Goal: Transaction & Acquisition: Purchase product/service

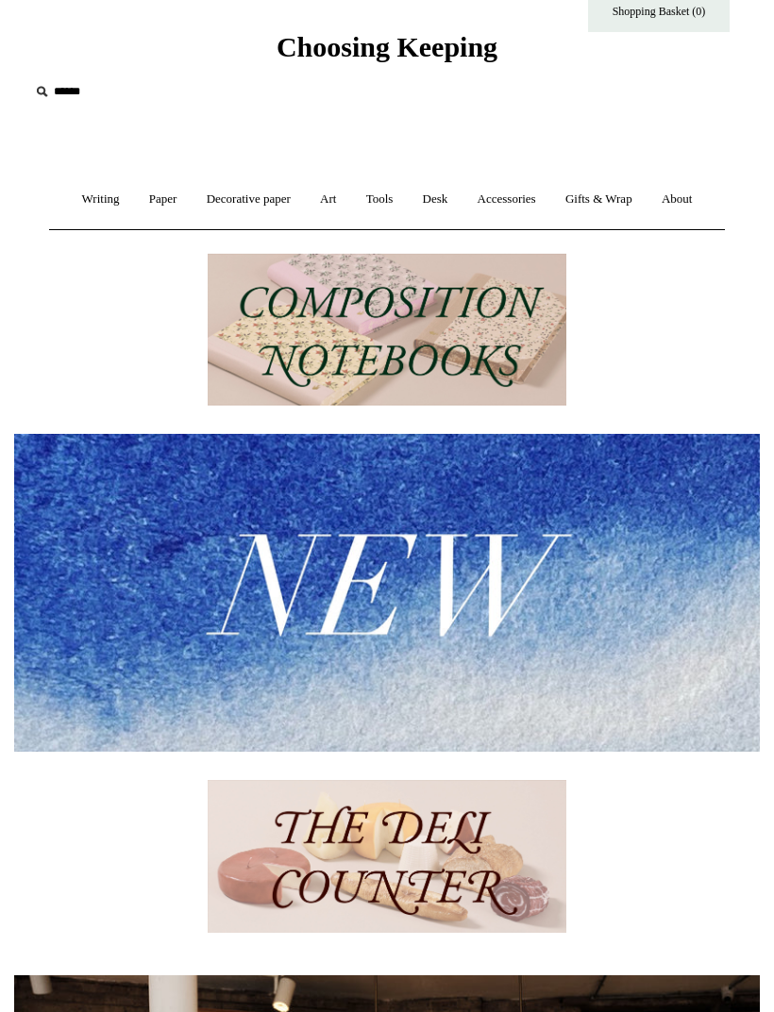
scroll to position [53, 0]
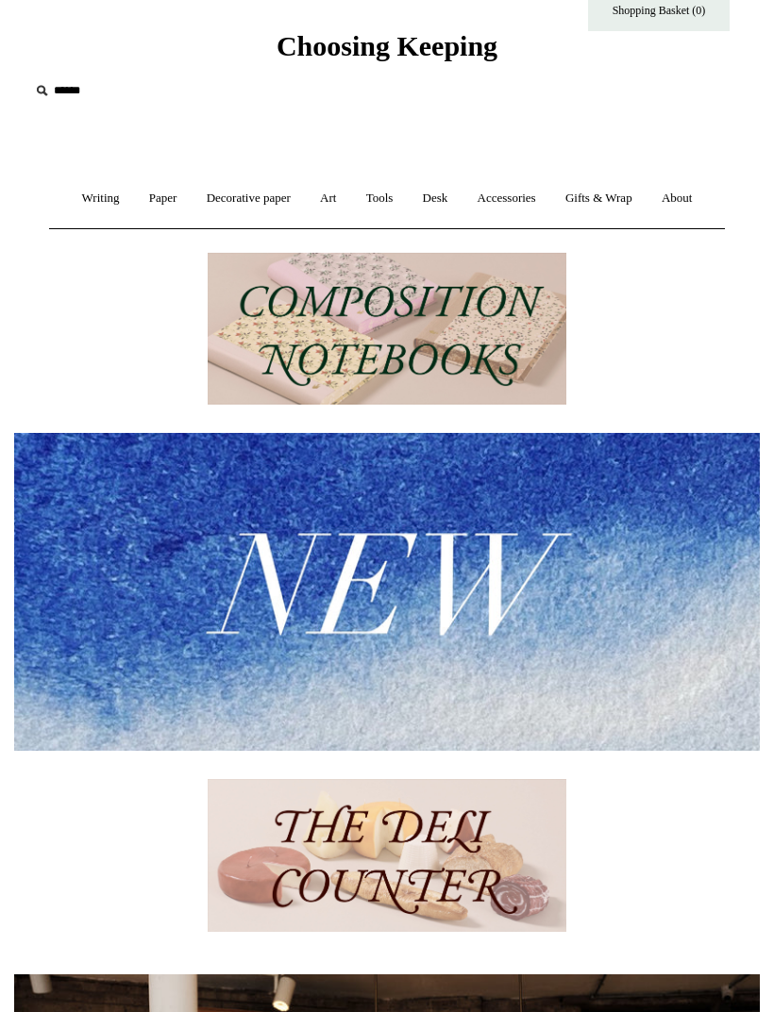
click at [86, 197] on link "Writing +" at bounding box center [101, 199] width 64 height 50
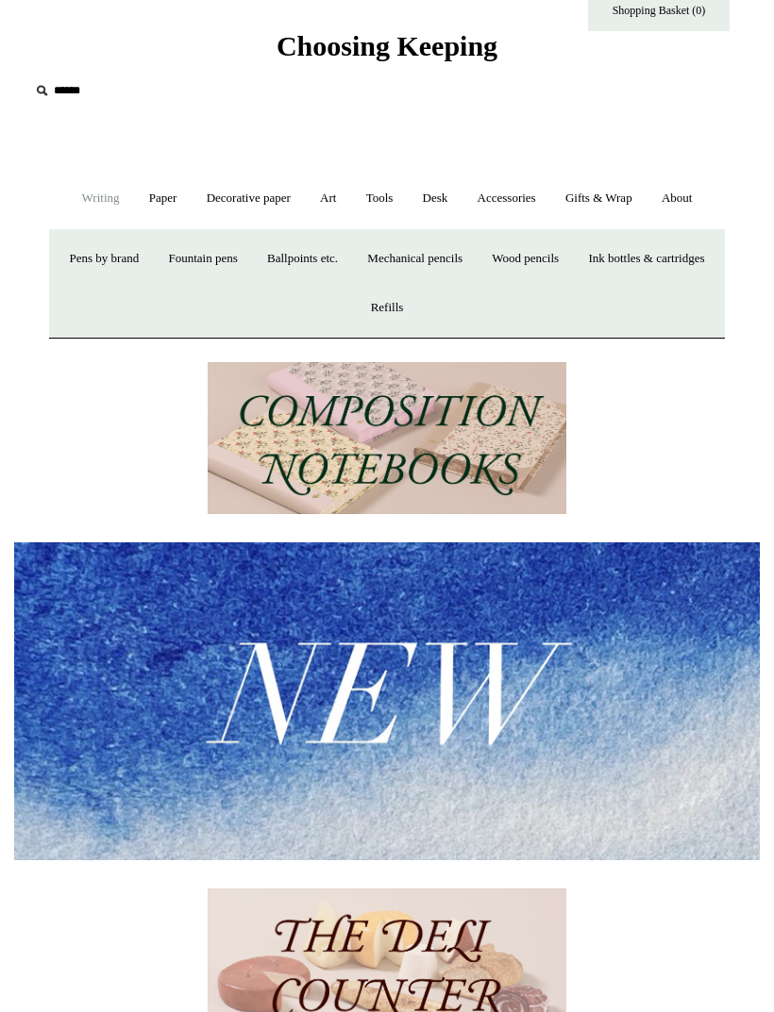
click at [144, 192] on link "Paper +" at bounding box center [163, 199] width 55 height 50
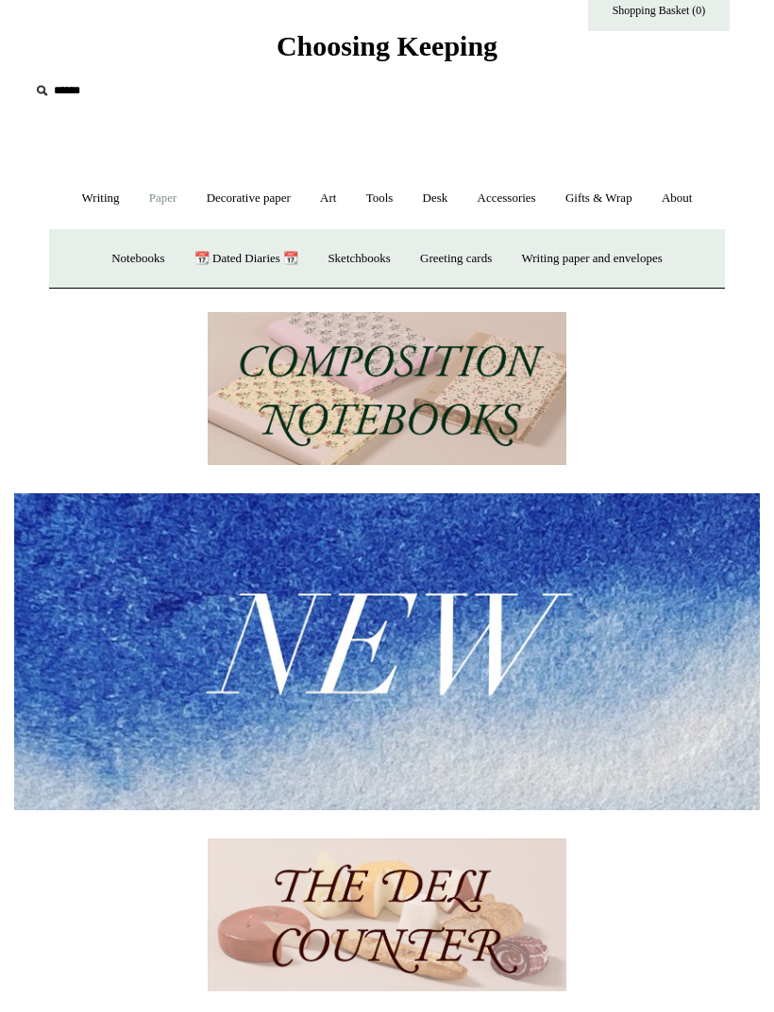
click at [118, 254] on link "Notebooks +" at bounding box center [137, 259] width 79 height 50
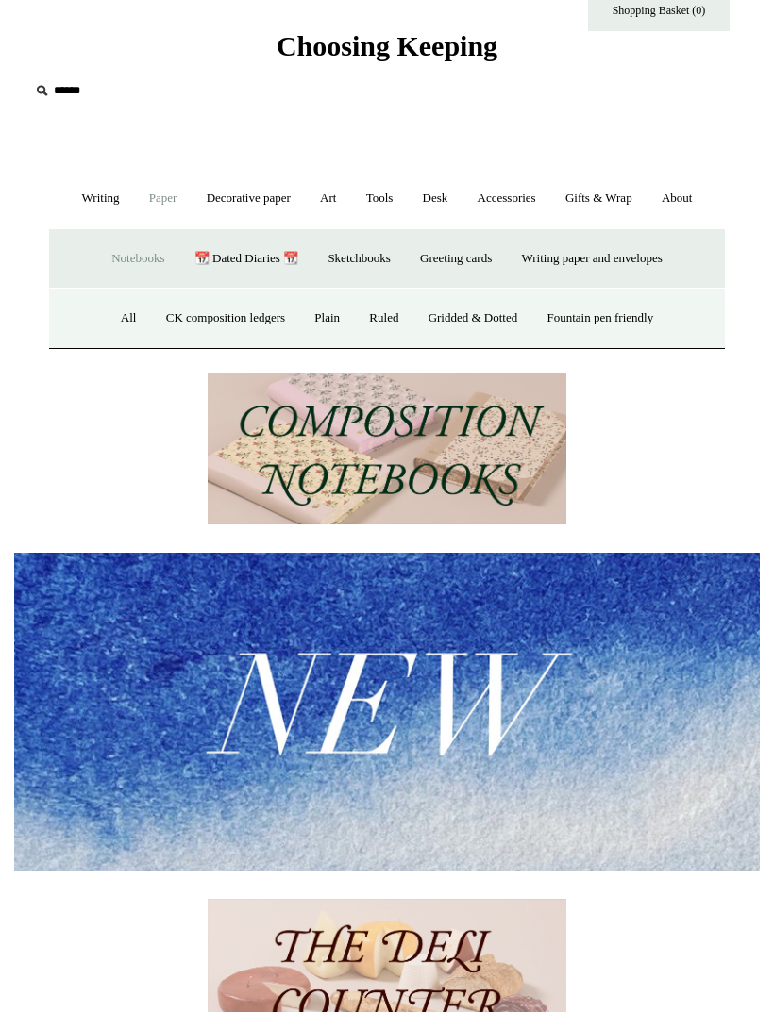
click at [108, 324] on link "All" at bounding box center [129, 318] width 42 height 50
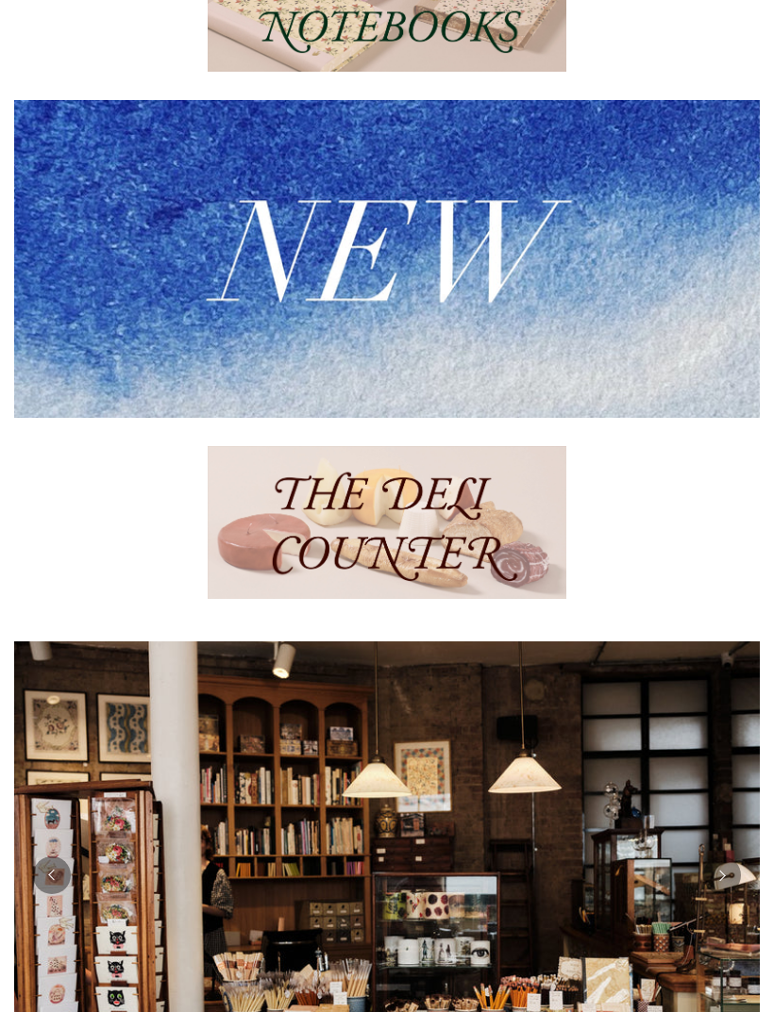
scroll to position [649, 0]
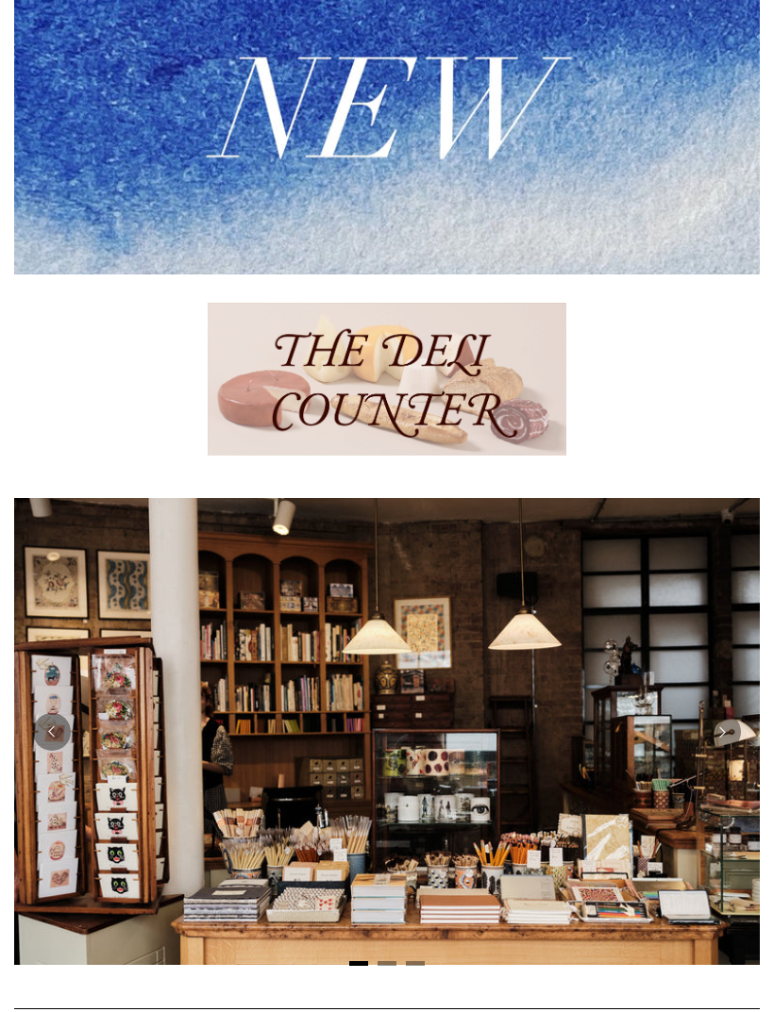
click at [585, 152] on img at bounding box center [386, 115] width 745 height 317
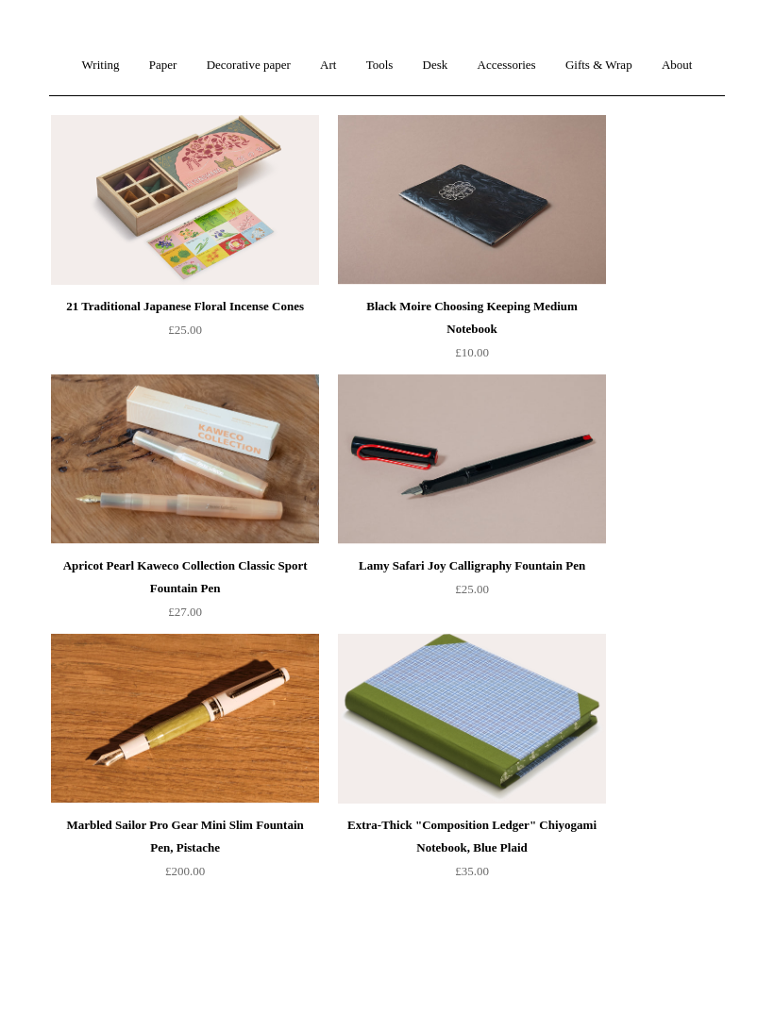
scroll to position [191, 0]
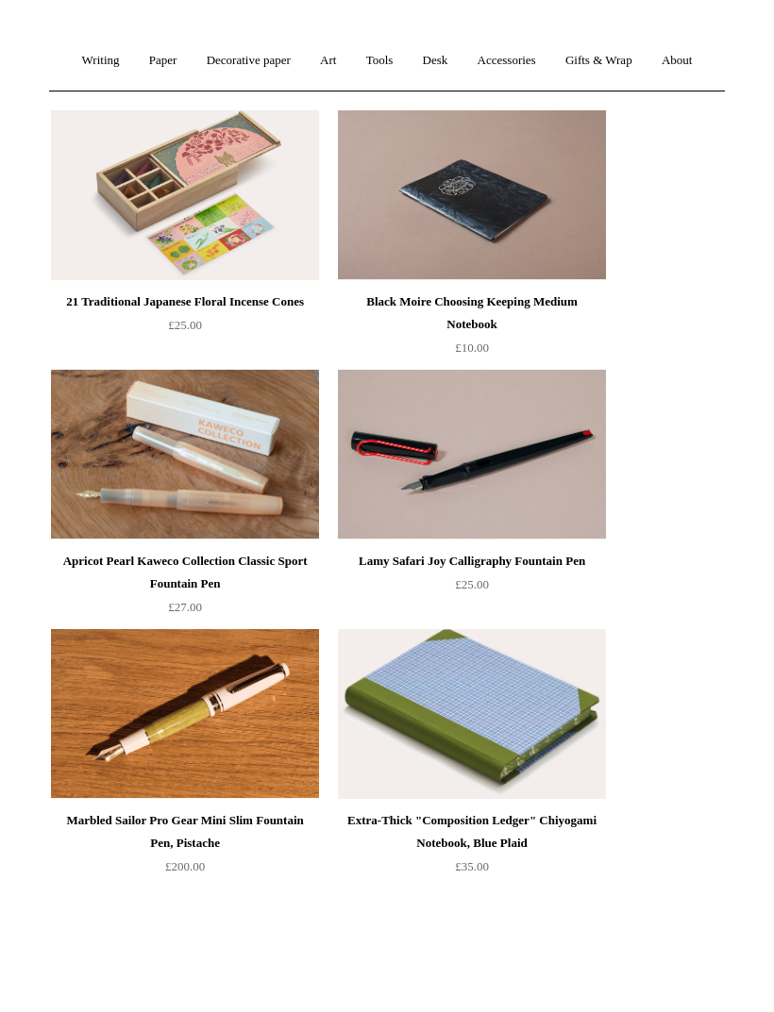
click at [544, 298] on div "Black Moire Choosing Keeping Medium Notebook" at bounding box center [471, 313] width 258 height 45
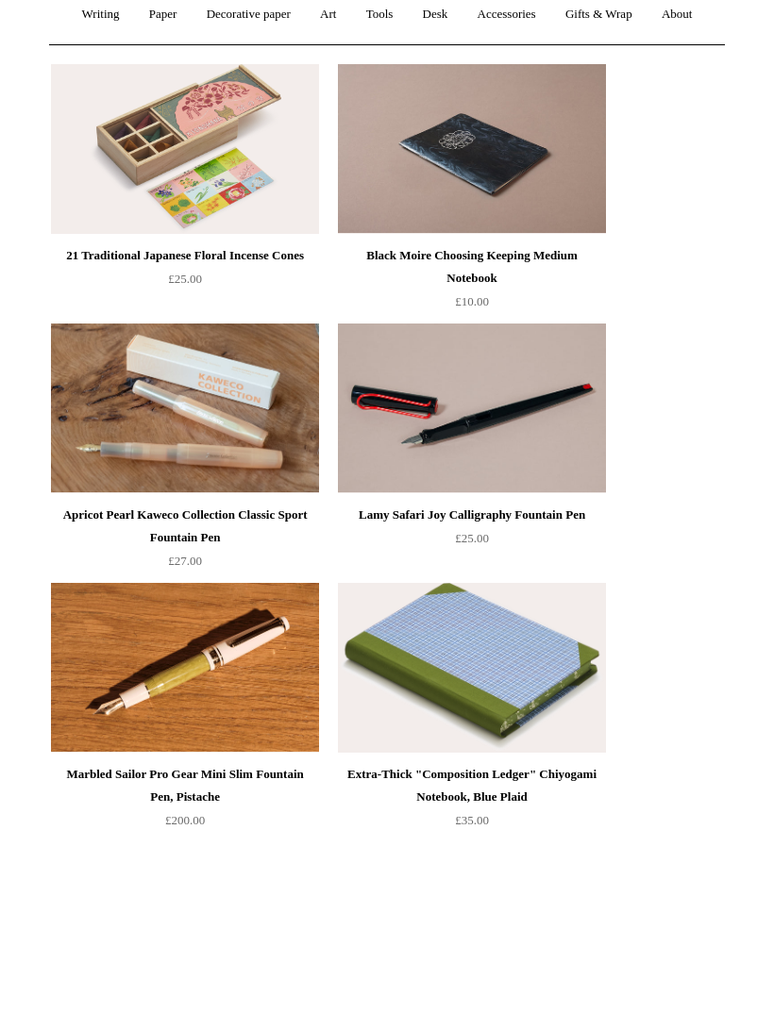
scroll to position [0, 0]
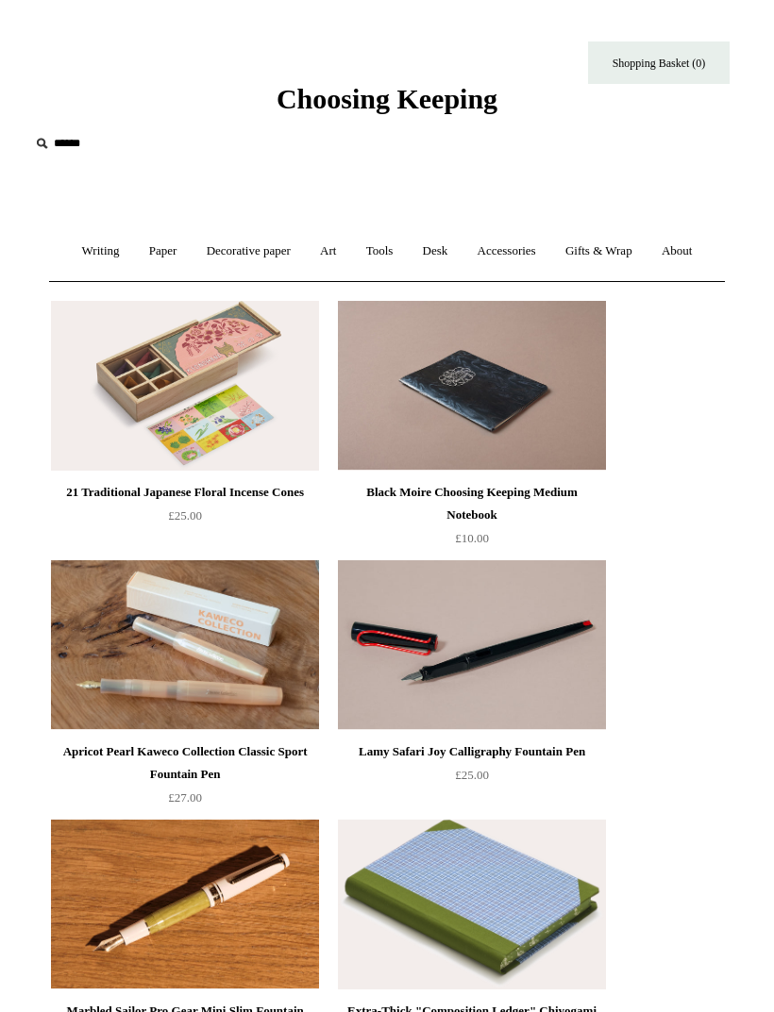
click at [143, 248] on link "Paper +" at bounding box center [163, 251] width 55 height 50
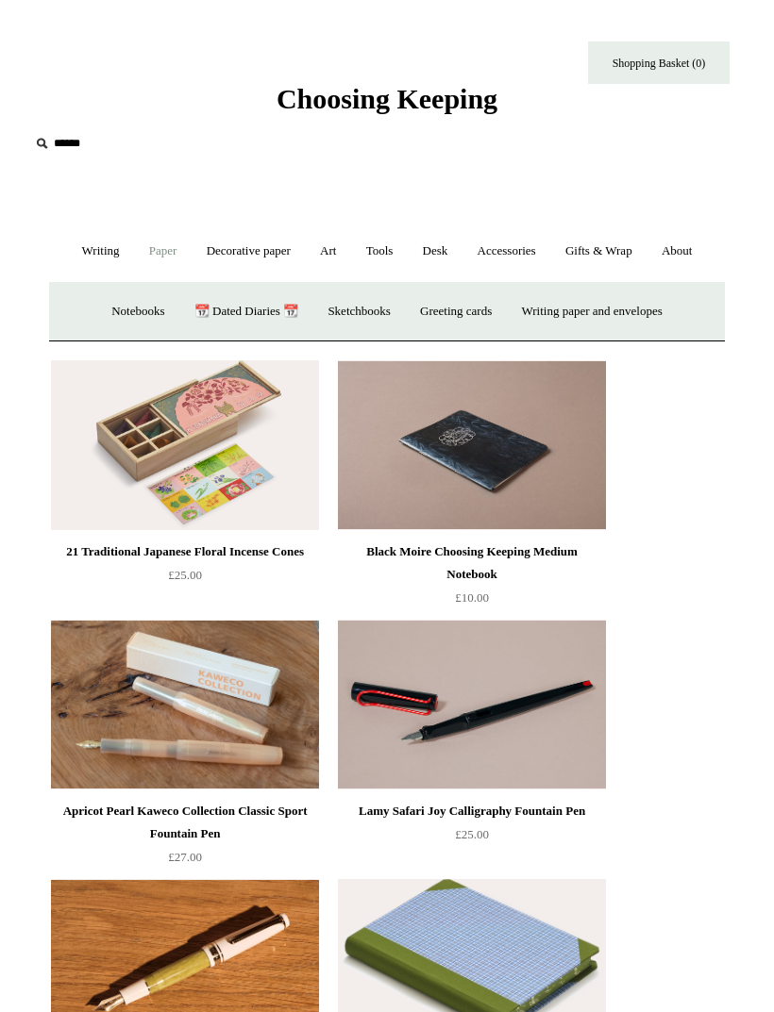
click at [125, 308] on link "Notebooks +" at bounding box center [137, 312] width 79 height 50
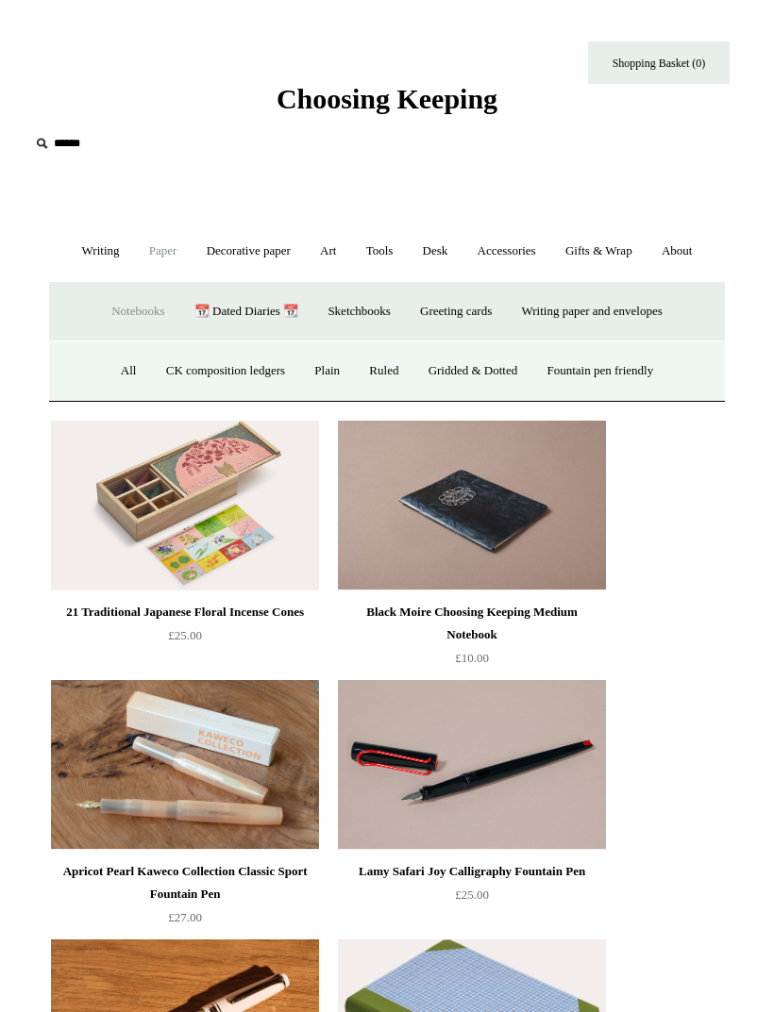
click at [112, 374] on link "All" at bounding box center [129, 371] width 42 height 50
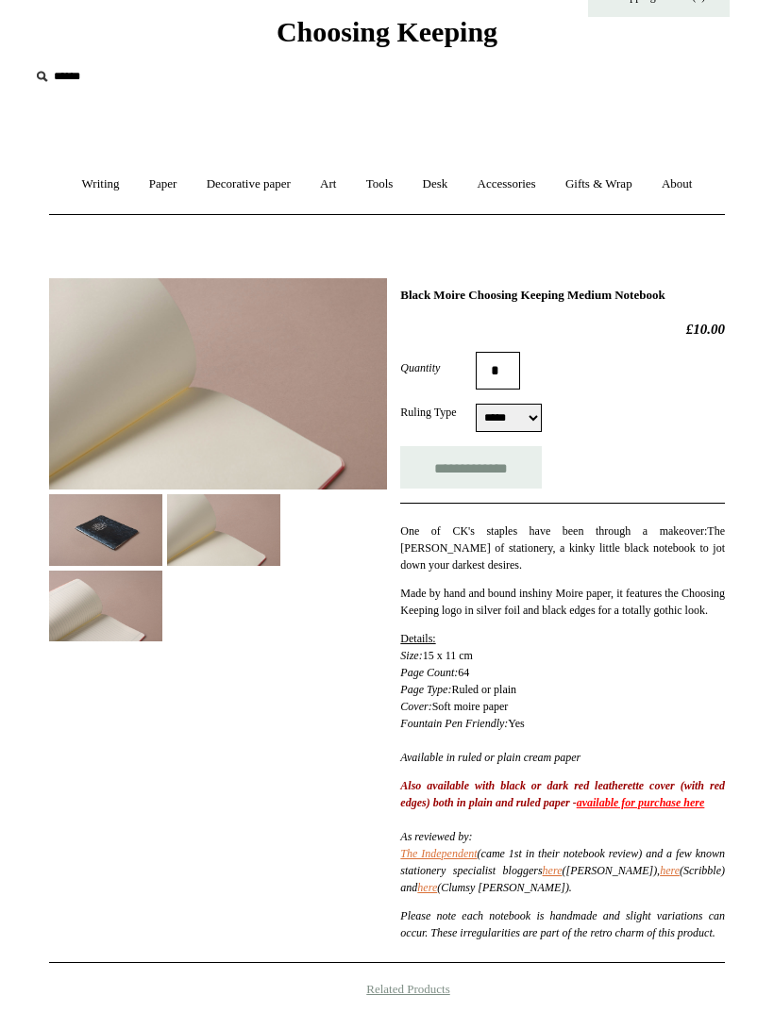
scroll to position [65, 0]
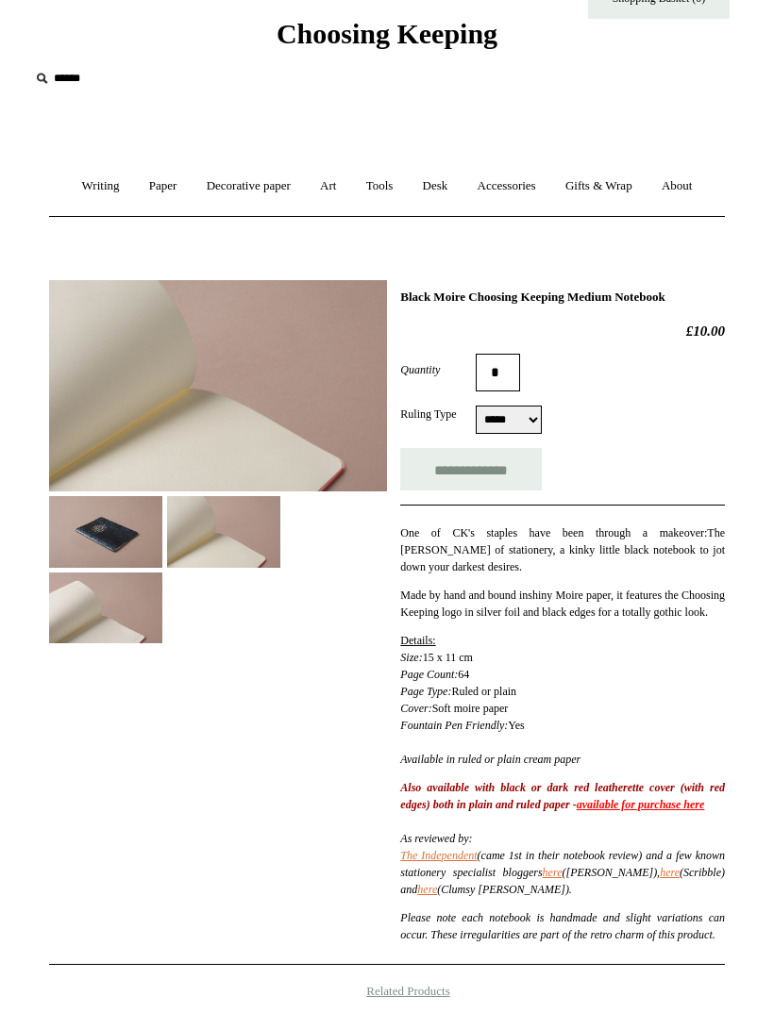
click at [209, 538] on img at bounding box center [223, 531] width 113 height 71
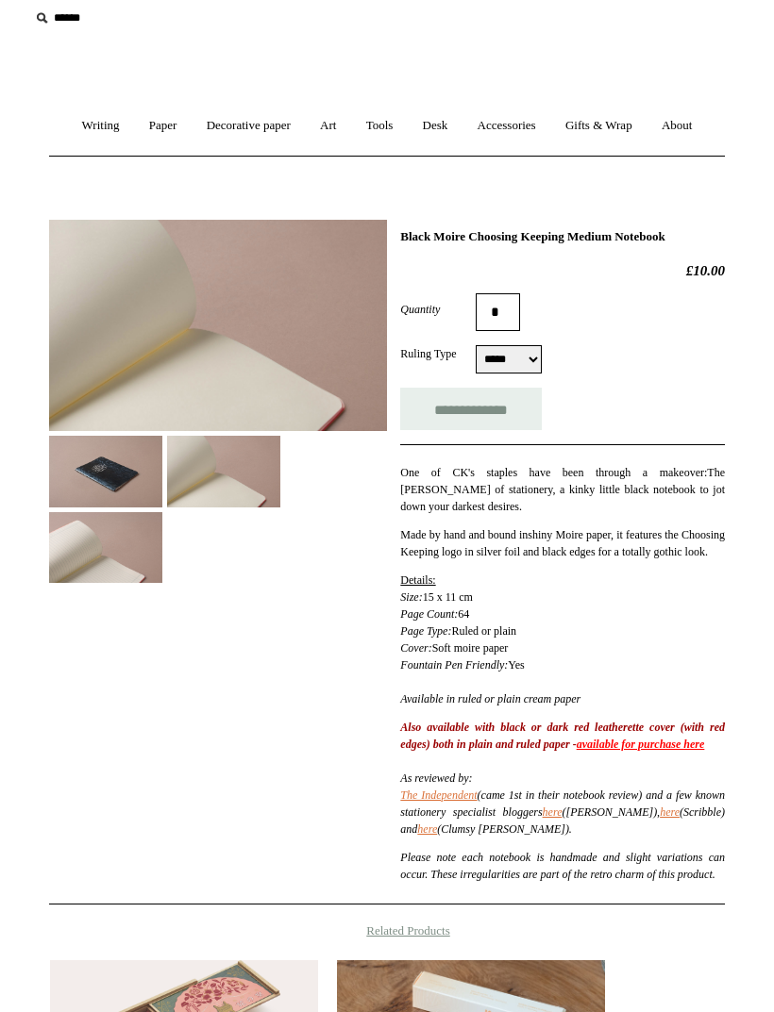
click at [73, 575] on img at bounding box center [105, 547] width 113 height 71
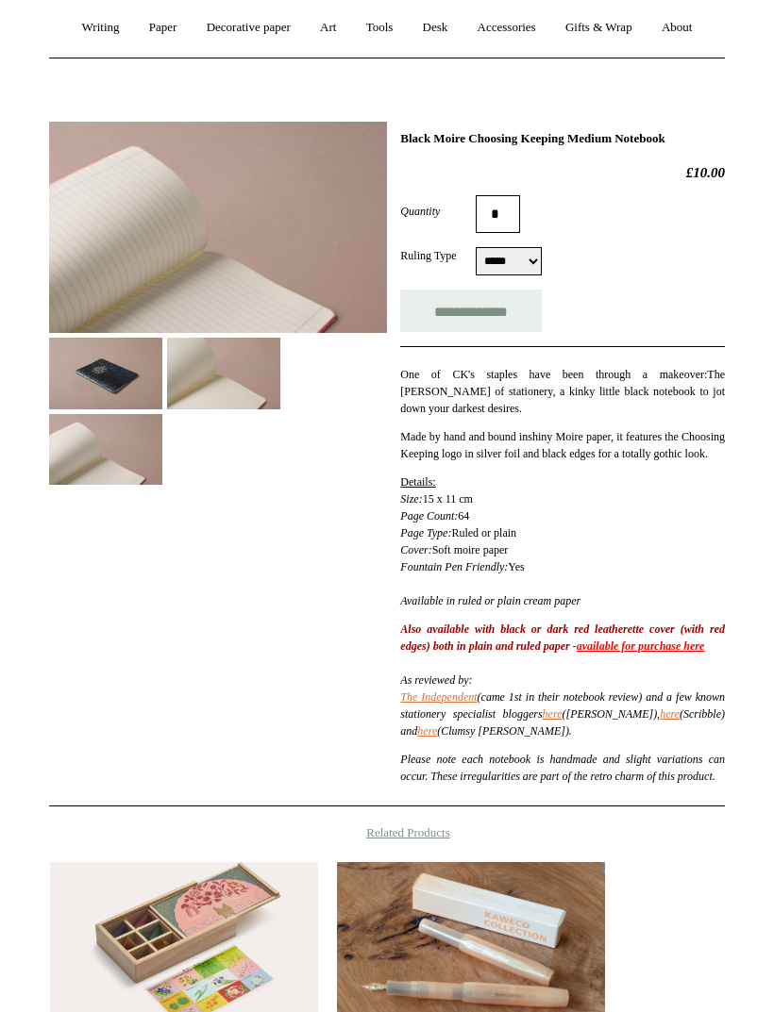
click at [77, 377] on img at bounding box center [105, 374] width 113 height 71
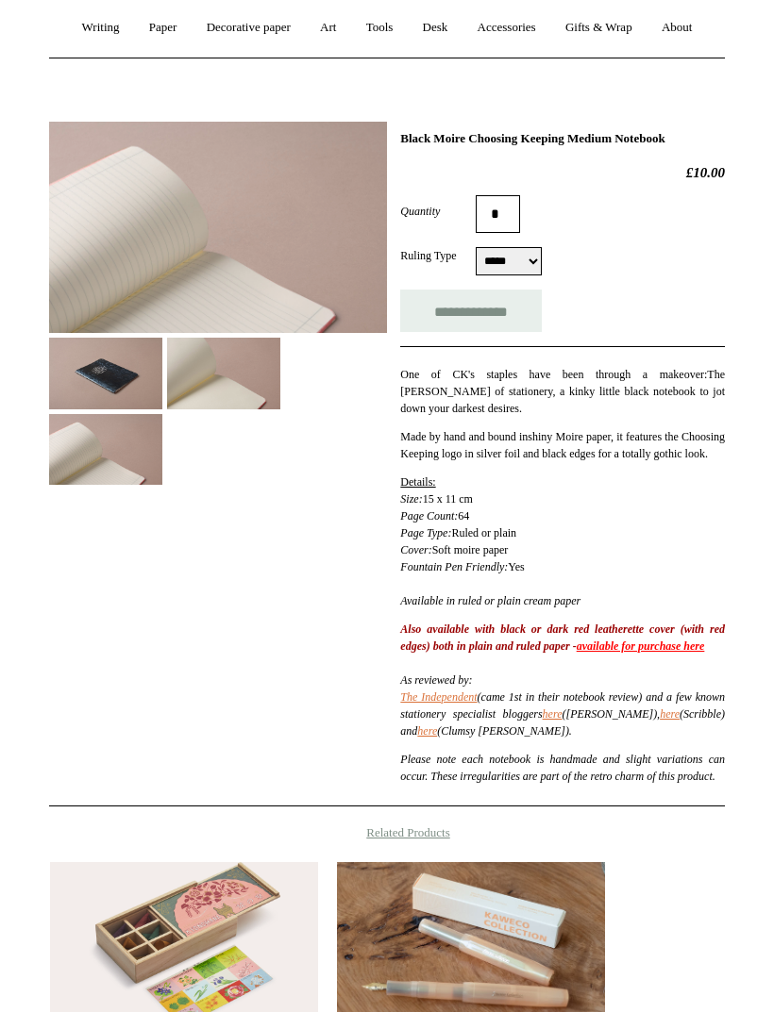
scroll to position [224, 0]
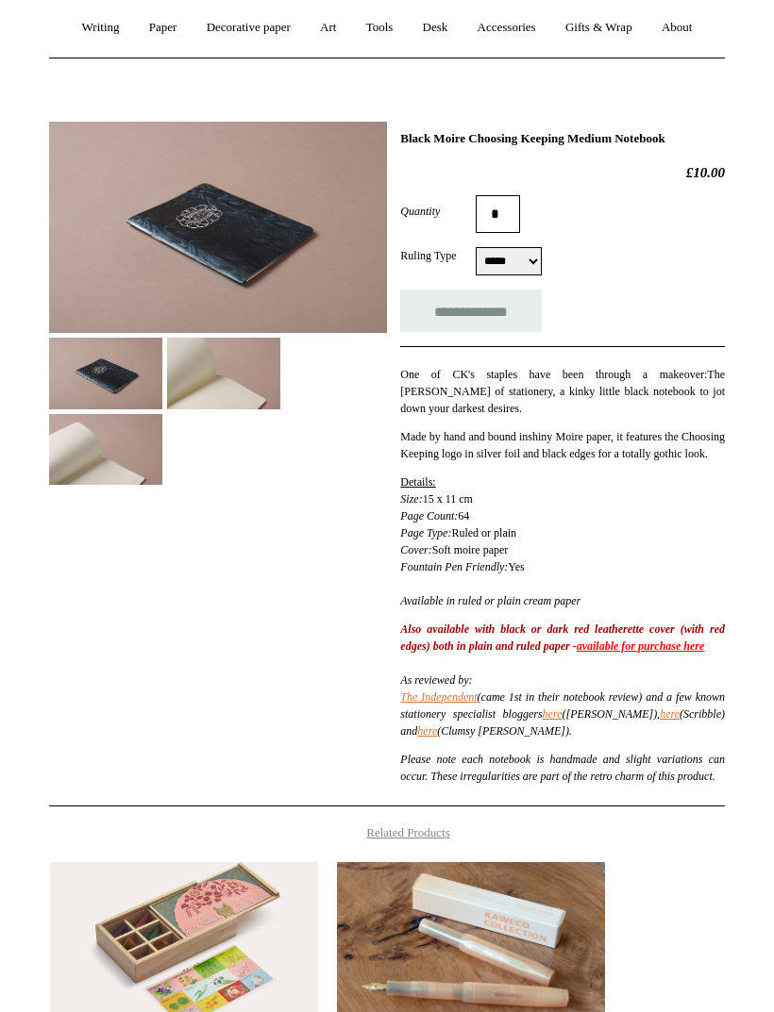
click at [198, 373] on img at bounding box center [223, 373] width 113 height 71
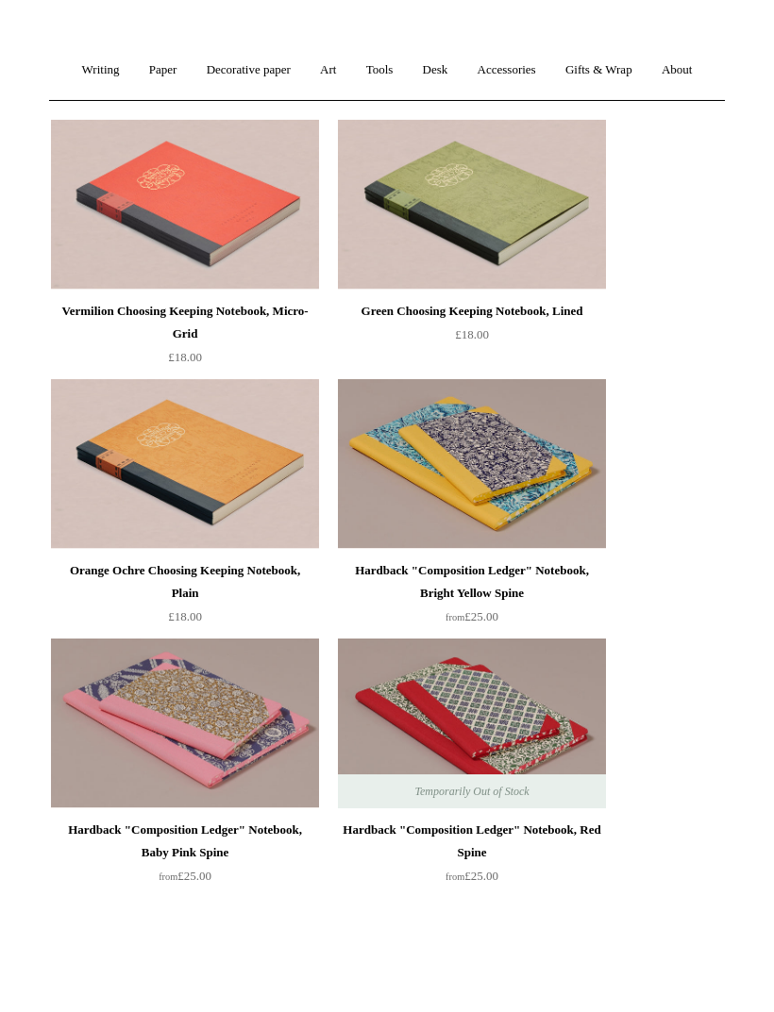
scroll to position [296, 0]
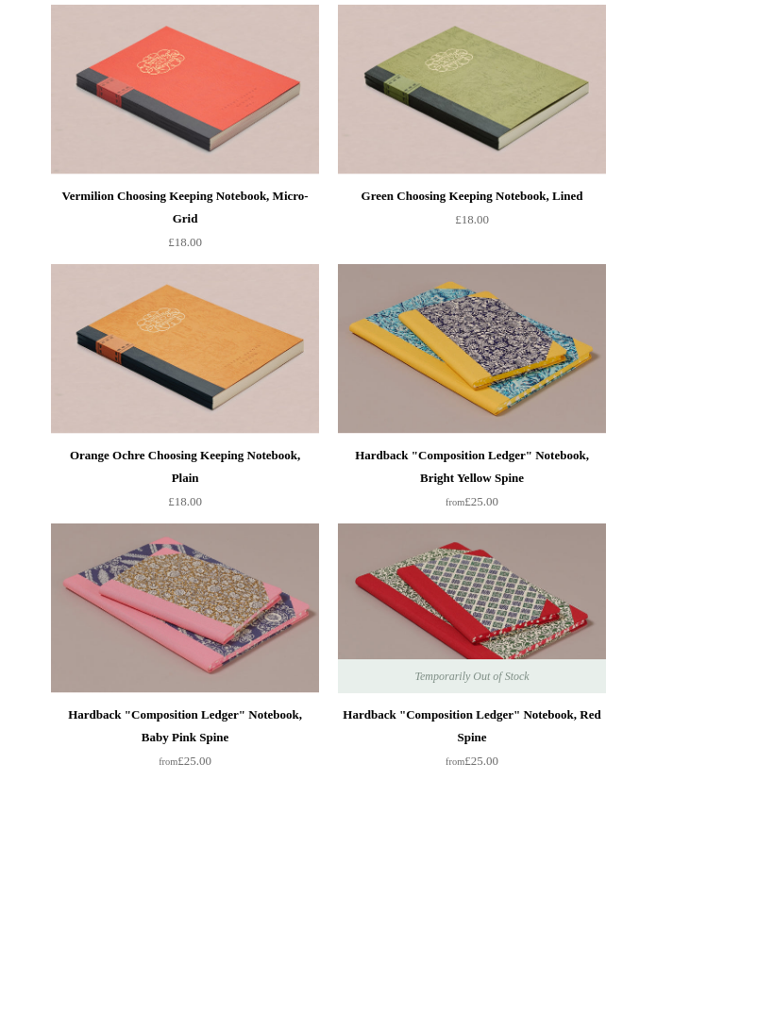
click at [121, 454] on div "Orange Ochre Choosing Keeping Notebook, Plain" at bounding box center [185, 466] width 258 height 45
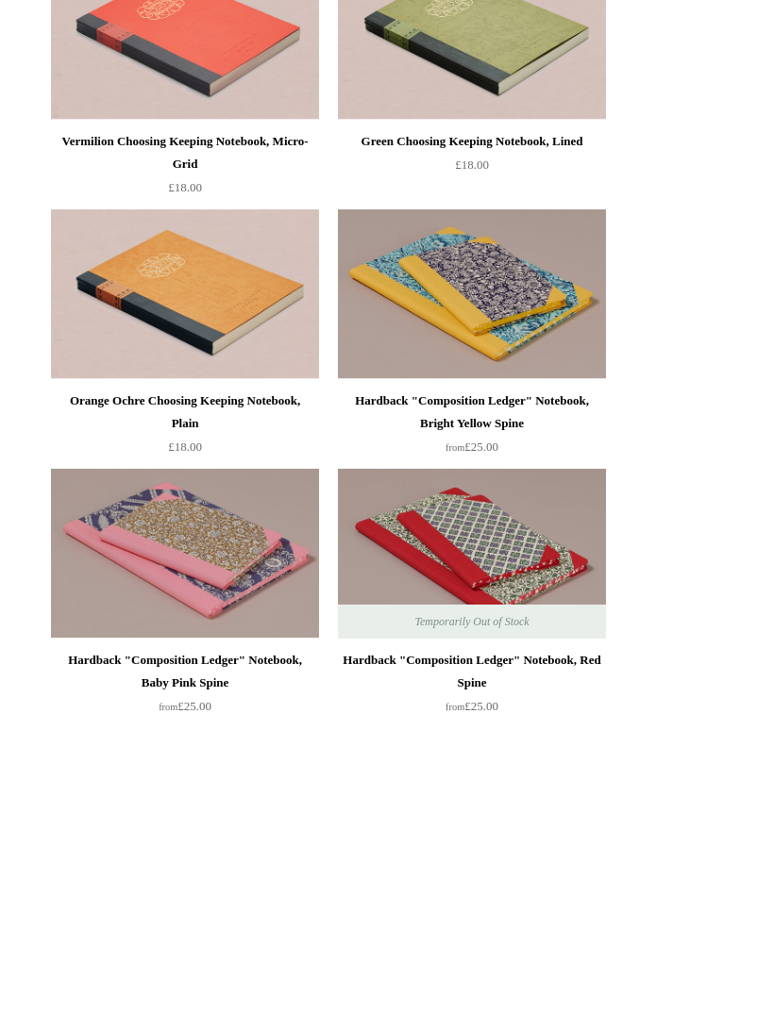
scroll to position [351, 0]
click at [529, 418] on div "Hardback "Composition Ledger" Notebook, Bright Yellow Spine" at bounding box center [471, 412] width 258 height 45
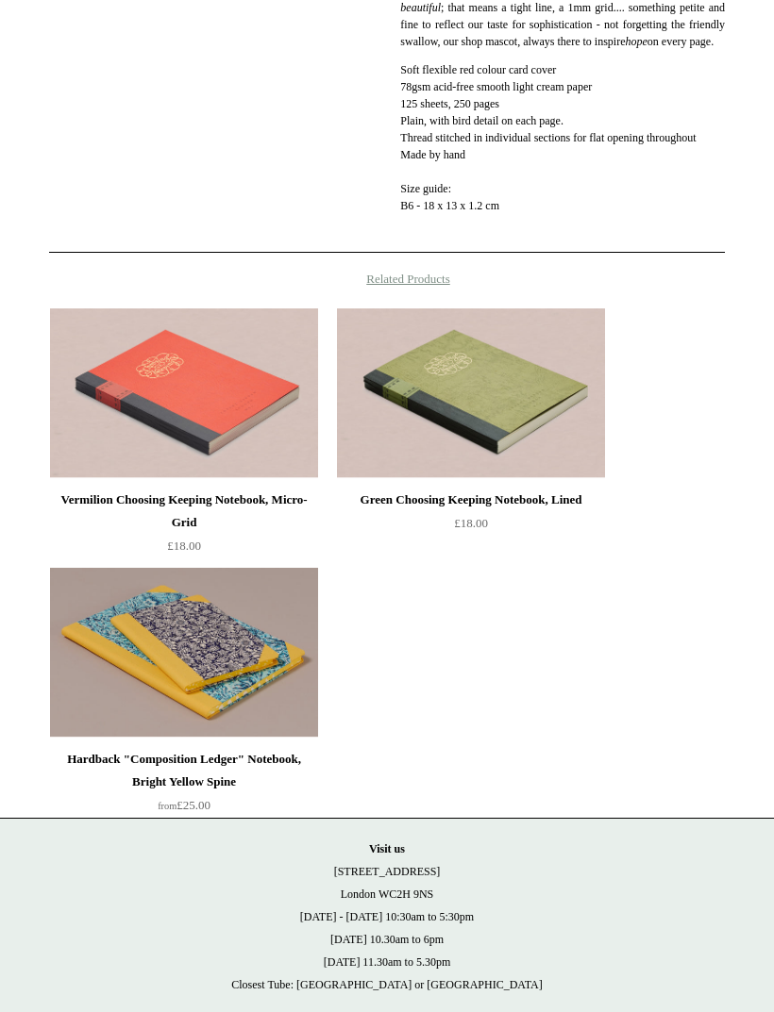
scroll to position [736, 0]
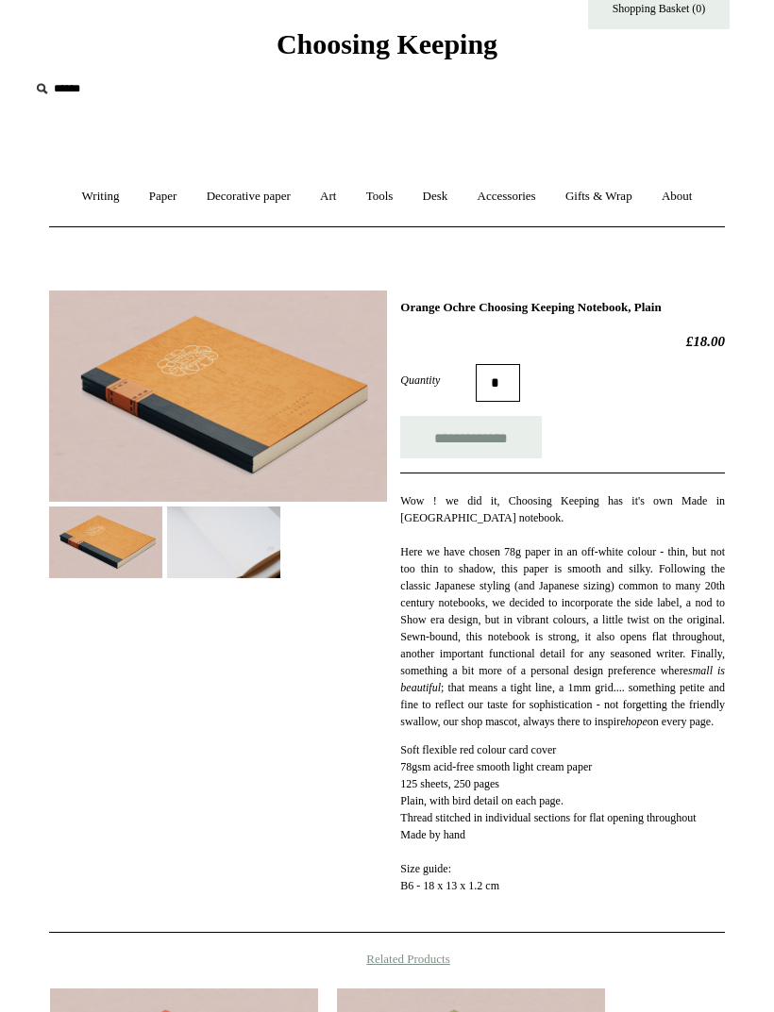
scroll to position [56, 0]
click at [207, 529] on img at bounding box center [223, 541] width 113 height 71
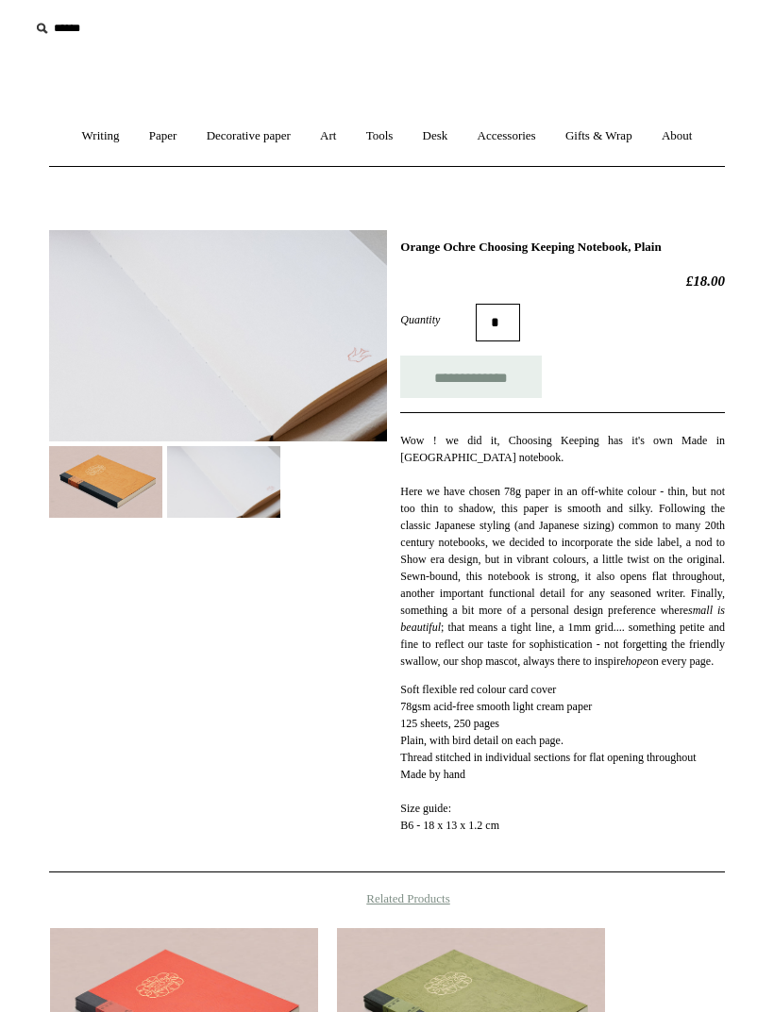
scroll to position [116, 0]
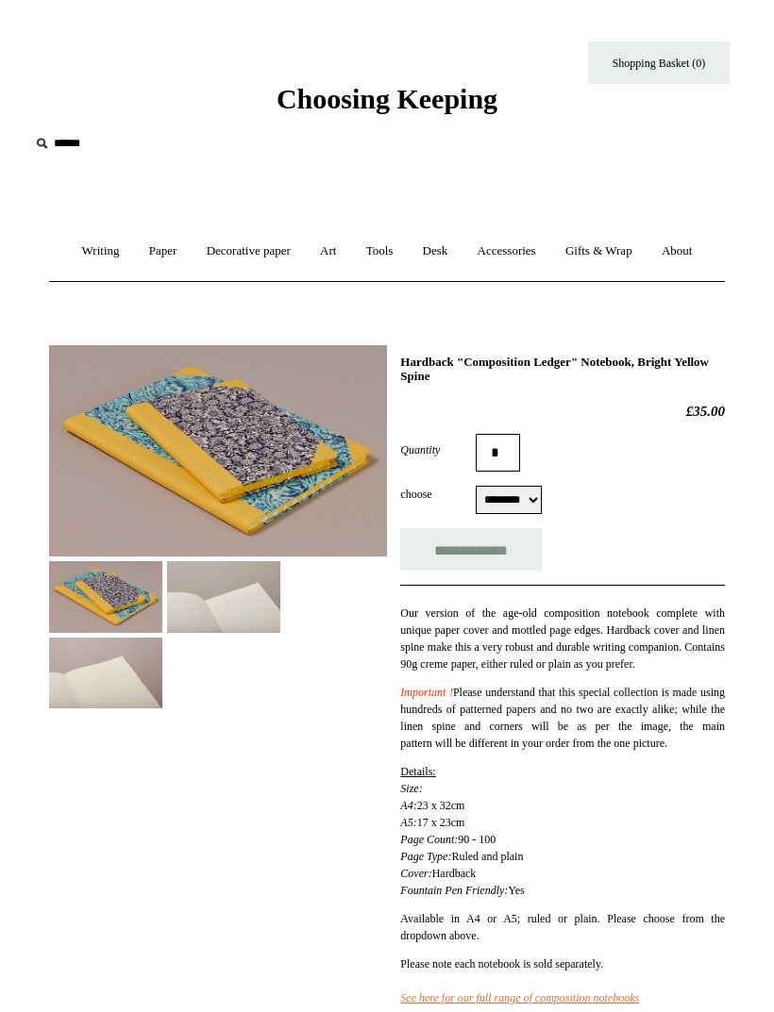
scroll to position [115, 0]
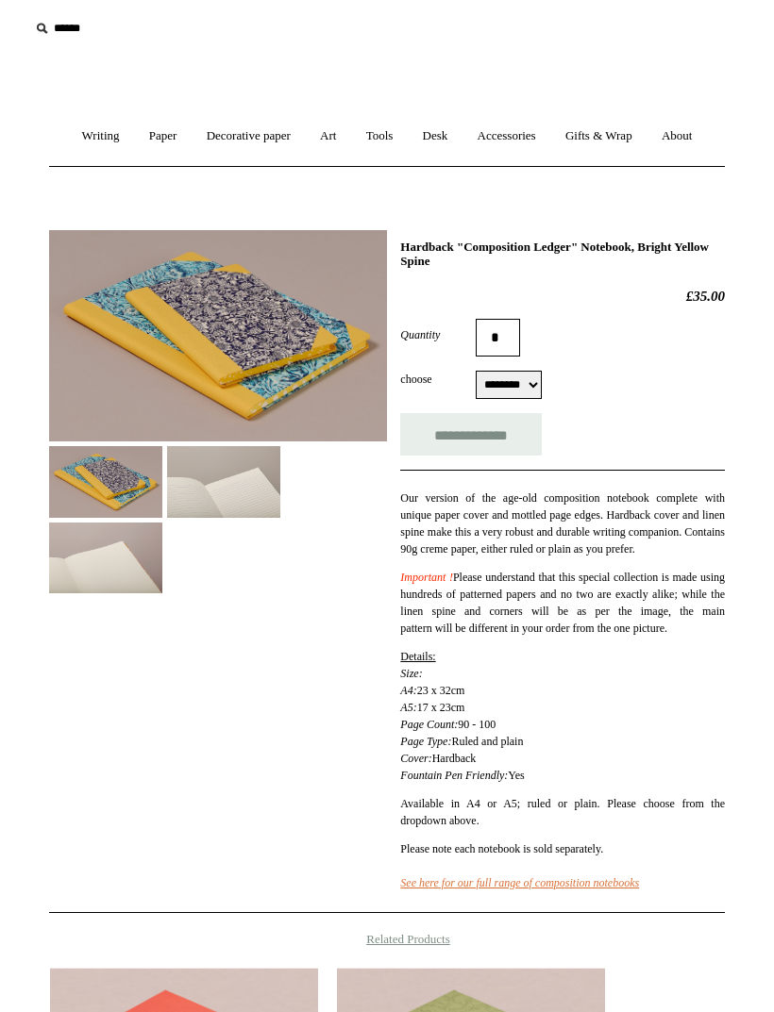
click at [534, 387] on select "******** ******** ******** ********" at bounding box center [508, 385] width 66 height 28
click at [533, 376] on select "******** ******** ******** ********" at bounding box center [508, 385] width 66 height 28
click at [527, 379] on select "******** ******** ******** ********" at bounding box center [508, 385] width 66 height 28
select select "********"
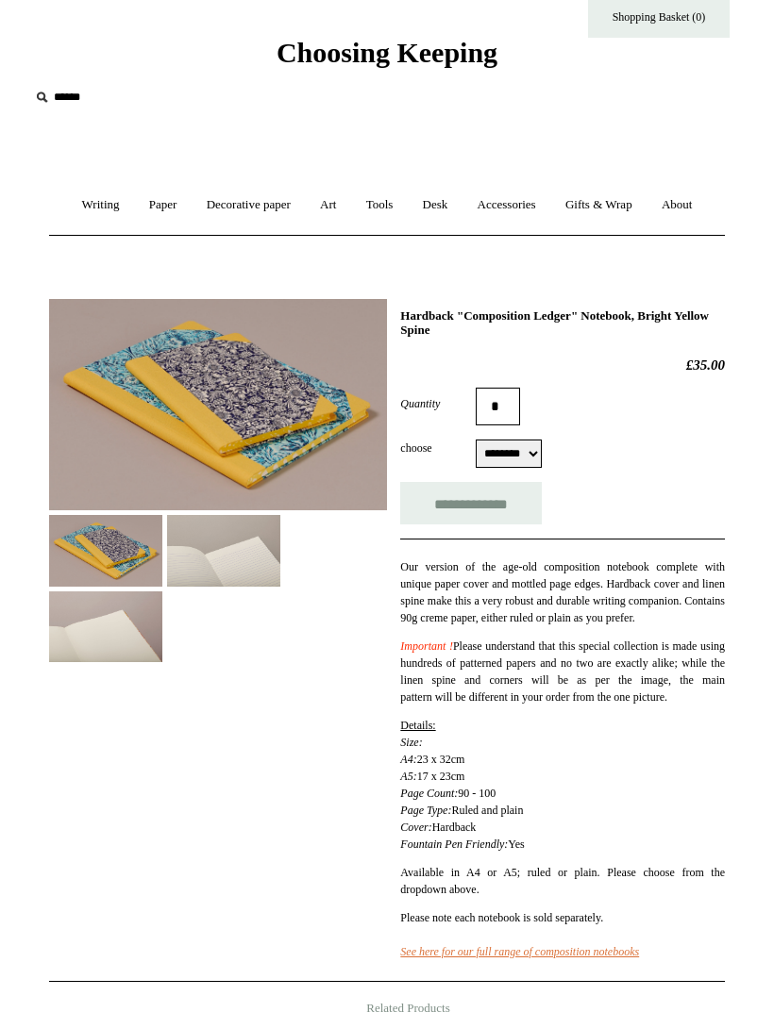
scroll to position [44, 0]
